Goal: Task Accomplishment & Management: Manage account settings

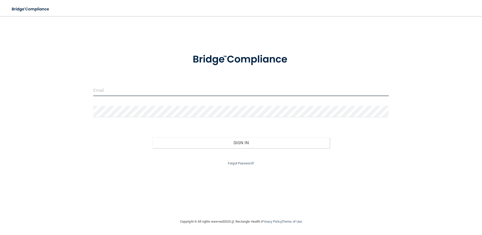
click at [97, 92] on input "email" at bounding box center [241, 90] width 296 height 11
type input "[EMAIL_ADDRESS][DOMAIN_NAME]"
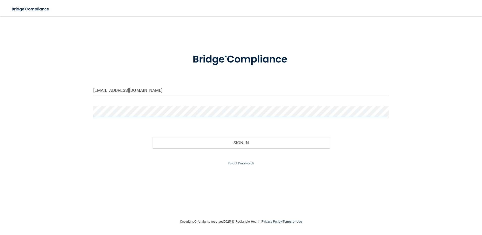
click at [152, 137] on button "Sign In" at bounding box center [240, 142] width 177 height 11
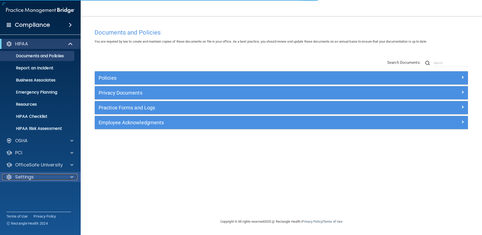
click at [59, 177] on div "Settings" at bounding box center [33, 177] width 62 height 6
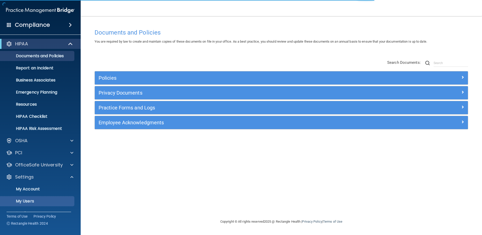
click at [31, 202] on p "My Users" at bounding box center [37, 201] width 69 height 5
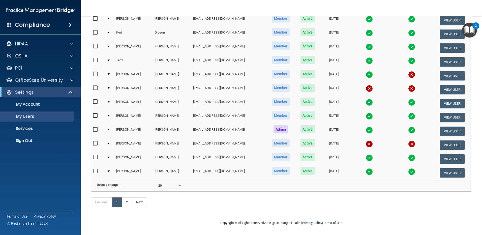
scroll to position [182, 0]
drag, startPoint x: 179, startPoint y: 177, endPoint x: 179, endPoint y: 179, distance: 2.5
click at [179, 180] on td "Rows per page: 10 20 30 40 all" at bounding box center [281, 186] width 380 height 12
click at [179, 182] on select "10 20 30 40 all" at bounding box center [169, 186] width 23 height 8
select select "36"
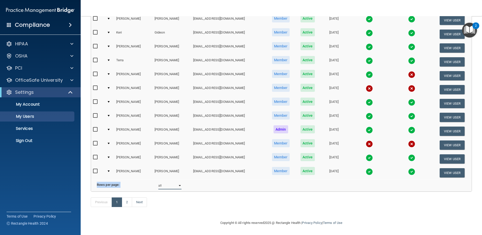
click at [158, 182] on select "10 20 30 40 all" at bounding box center [169, 186] width 23 height 8
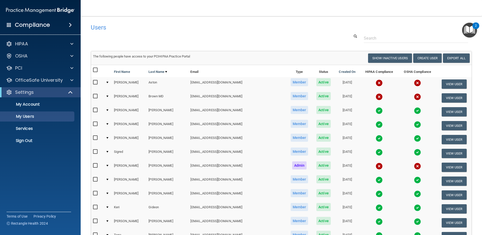
click at [95, 82] on input "checkbox" at bounding box center [96, 82] width 6 height 4
checkbox input "true"
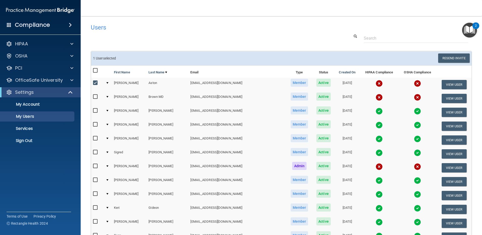
click at [96, 96] on input "checkbox" at bounding box center [96, 97] width 6 height 4
checkbox input "true"
click at [95, 165] on input "checkbox" at bounding box center [96, 166] width 6 height 4
checkbox input "true"
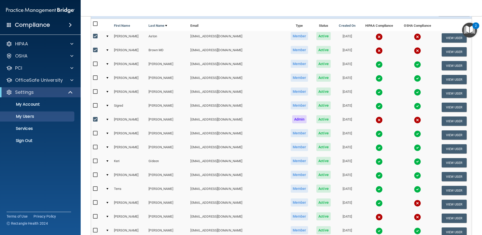
scroll to position [101, 0]
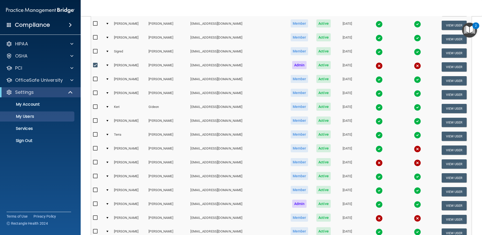
click at [95, 148] on input "checkbox" at bounding box center [96, 148] width 6 height 4
checkbox input "true"
click at [94, 162] on input "checkbox" at bounding box center [96, 162] width 6 height 4
checkbox input "true"
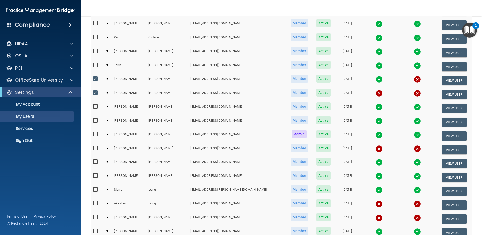
scroll to position [176, 0]
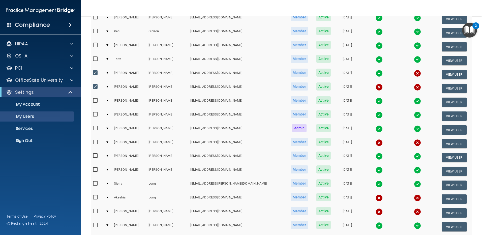
click at [94, 140] on input "checkbox" at bounding box center [96, 142] width 6 height 4
checkbox input "true"
click at [94, 195] on input "checkbox" at bounding box center [96, 197] width 6 height 4
checkbox input "true"
click at [94, 211] on input "checkbox" at bounding box center [96, 211] width 6 height 4
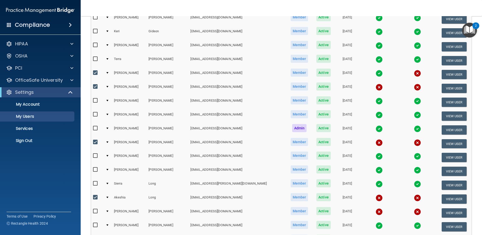
checkbox input "true"
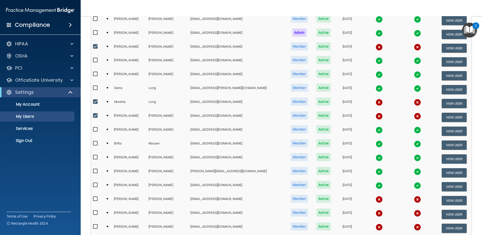
scroll to position [302, 0]
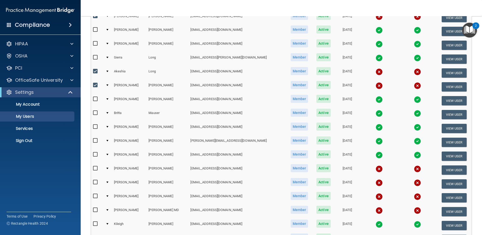
click at [94, 168] on input "checkbox" at bounding box center [96, 168] width 6 height 4
checkbox input "true"
click at [92, 182] on td at bounding box center [97, 184] width 13 height 14
drag, startPoint x: 94, startPoint y: 181, endPoint x: 94, endPoint y: 188, distance: 6.6
click at [94, 182] on input "checkbox" at bounding box center [96, 182] width 6 height 4
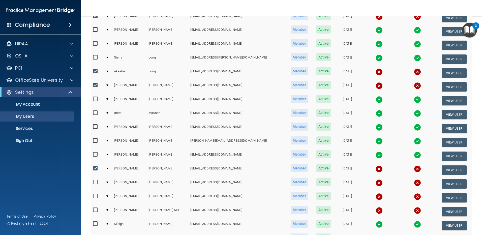
checkbox input "true"
click at [95, 197] on input "checkbox" at bounding box center [96, 196] width 6 height 4
checkbox input "true"
click at [94, 211] on input "checkbox" at bounding box center [96, 210] width 6 height 4
checkbox input "true"
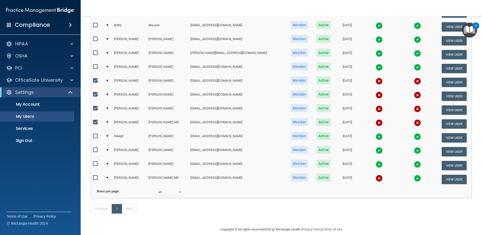
scroll to position [404, 0]
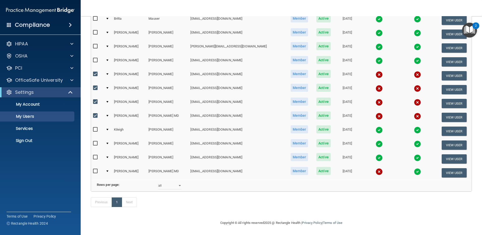
click at [375, 168] on img at bounding box center [378, 171] width 7 height 7
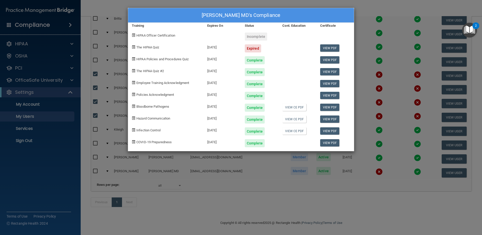
click at [244, 187] on div "[PERSON_NAME] MD's Compliance Training Expires On Status Cont. Education Certif…" at bounding box center [241, 117] width 482 height 235
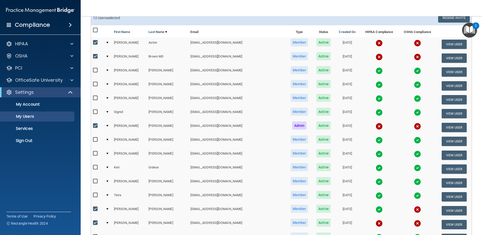
scroll to position [0, 0]
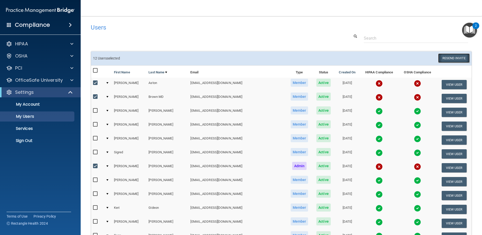
click at [440, 60] on button "Resend Invite" at bounding box center [453, 57] width 31 height 9
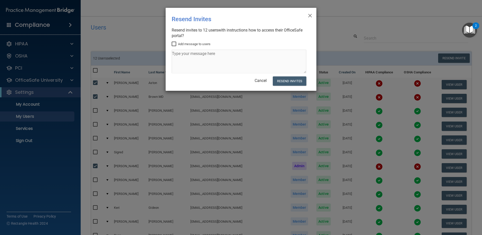
click at [174, 44] on input "Add message to users" at bounding box center [175, 44] width 6 height 4
checkbox input "true"
click at [183, 64] on textarea at bounding box center [239, 62] width 135 height 24
type textarea "o"
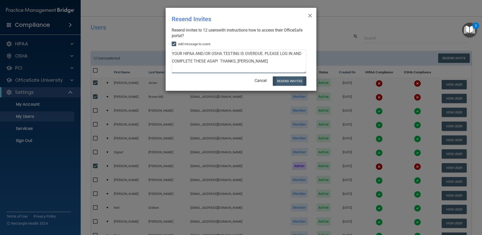
type textarea "YOUR HIPAA AND/OR OSHA TESTING IS OVERDUE. PLEASE LOG IN AND COMPLETE THESE ASA…"
click at [281, 80] on button "Resend Invites" at bounding box center [290, 80] width 34 height 9
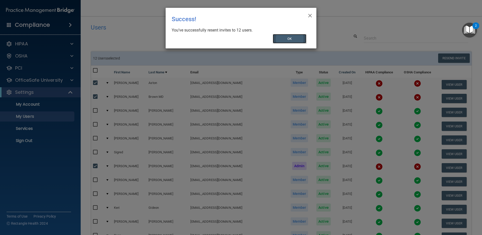
click at [292, 40] on button "OK" at bounding box center [290, 38] width 34 height 9
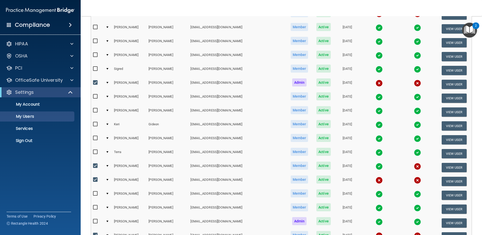
scroll to position [126, 0]
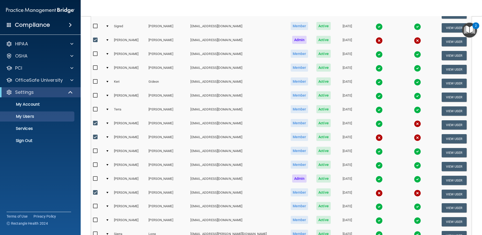
click at [375, 137] on img at bounding box center [378, 137] width 7 height 7
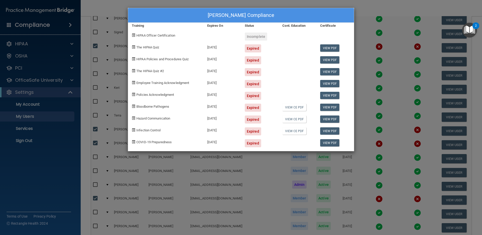
click at [274, 214] on div "[PERSON_NAME] Compliance Training Expires On Status Cont. Education Certificate…" at bounding box center [241, 117] width 482 height 235
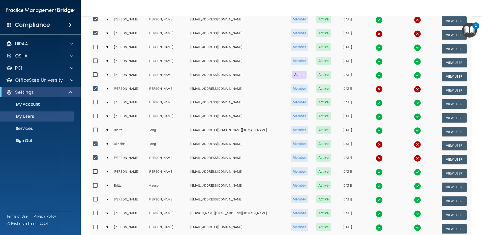
scroll to position [227, 0]
